Goal: Transaction & Acquisition: Subscribe to service/newsletter

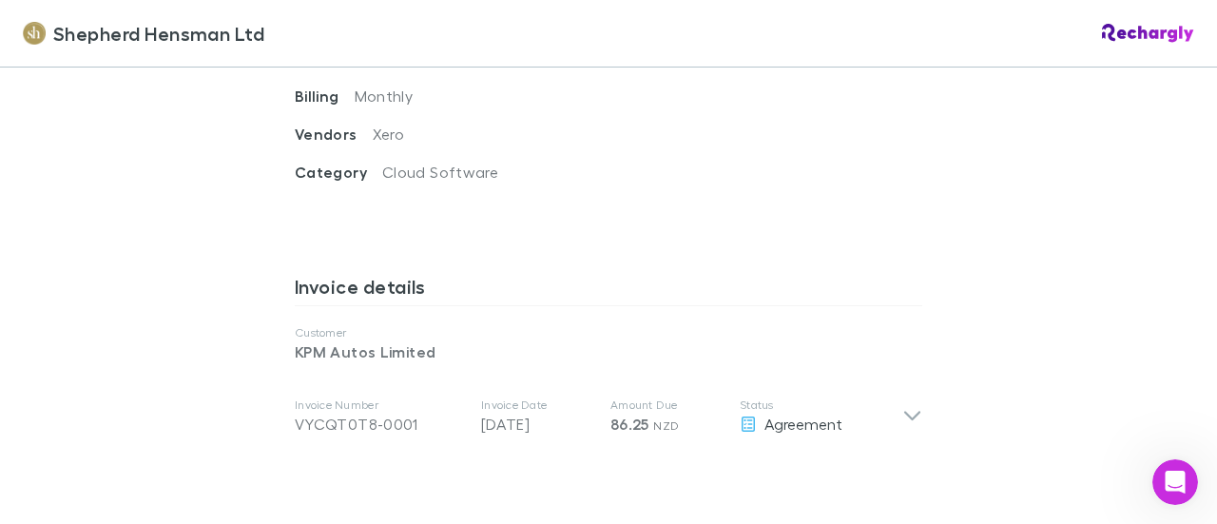
scroll to position [950, 0]
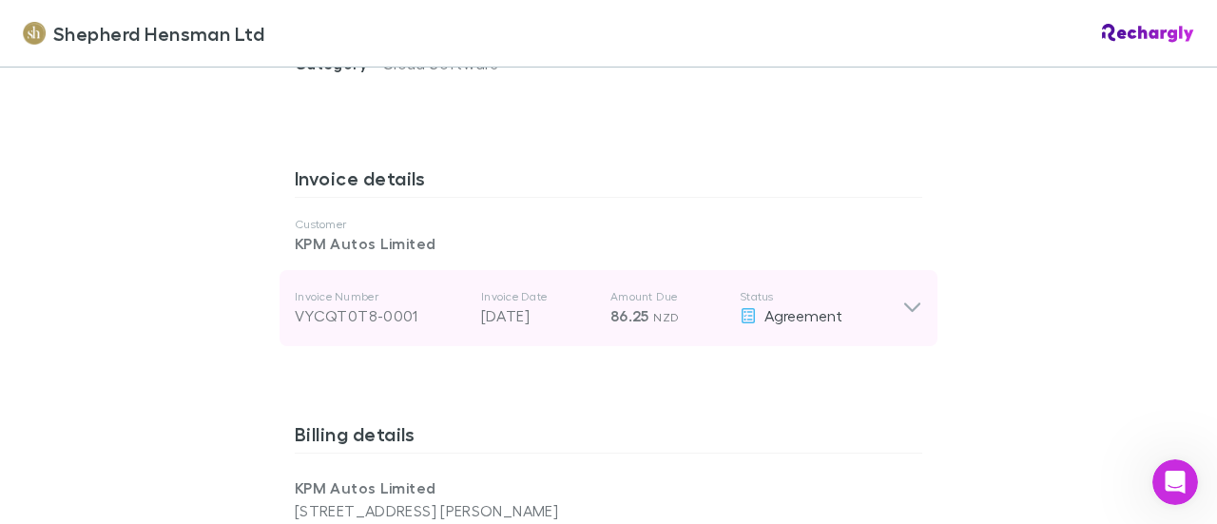
click at [911, 304] on icon at bounding box center [912, 308] width 16 height 10
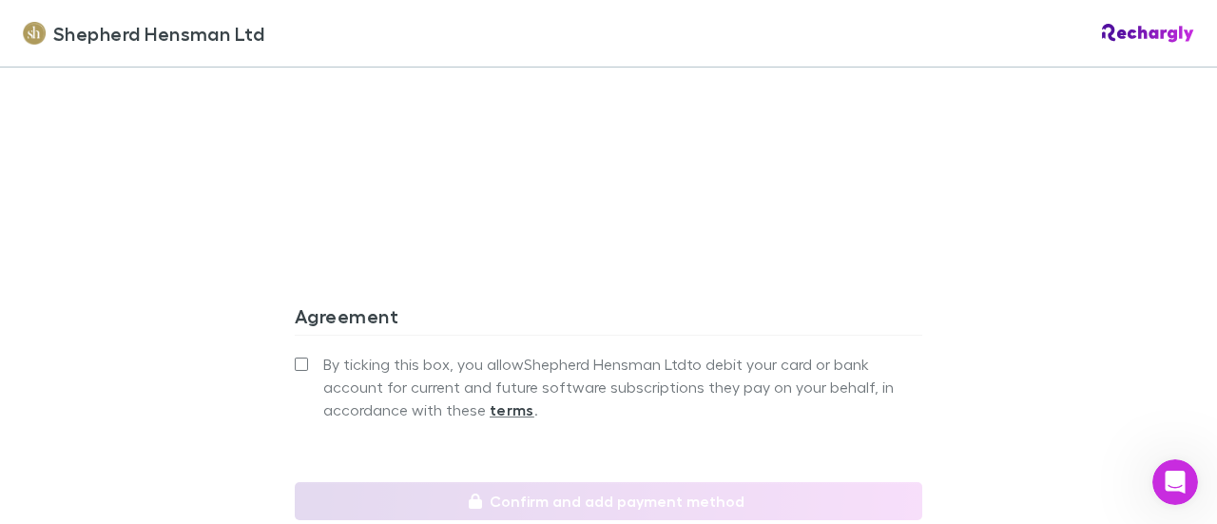
scroll to position [2091, 0]
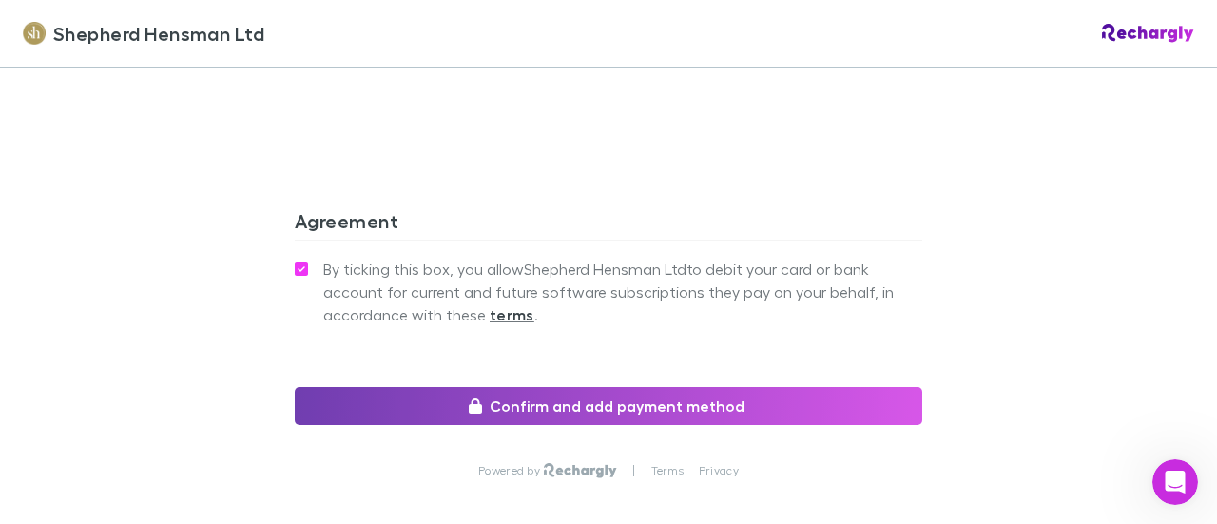
click at [697, 400] on button "Confirm and add payment method" at bounding box center [608, 406] width 627 height 38
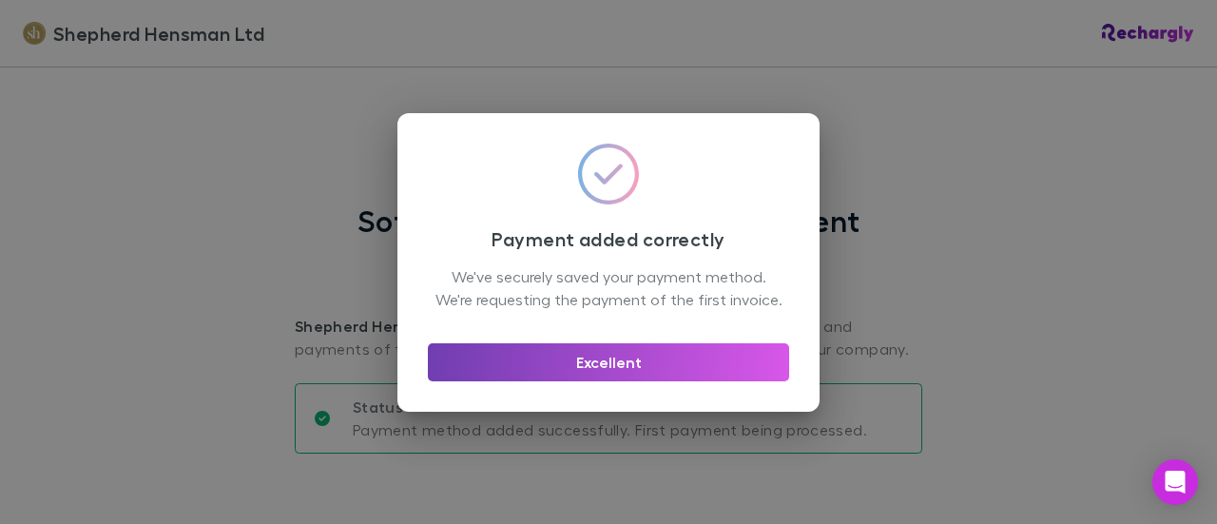
click at [580, 374] on button "Excellent" at bounding box center [608, 362] width 361 height 38
